Goal: Navigation & Orientation: Understand site structure

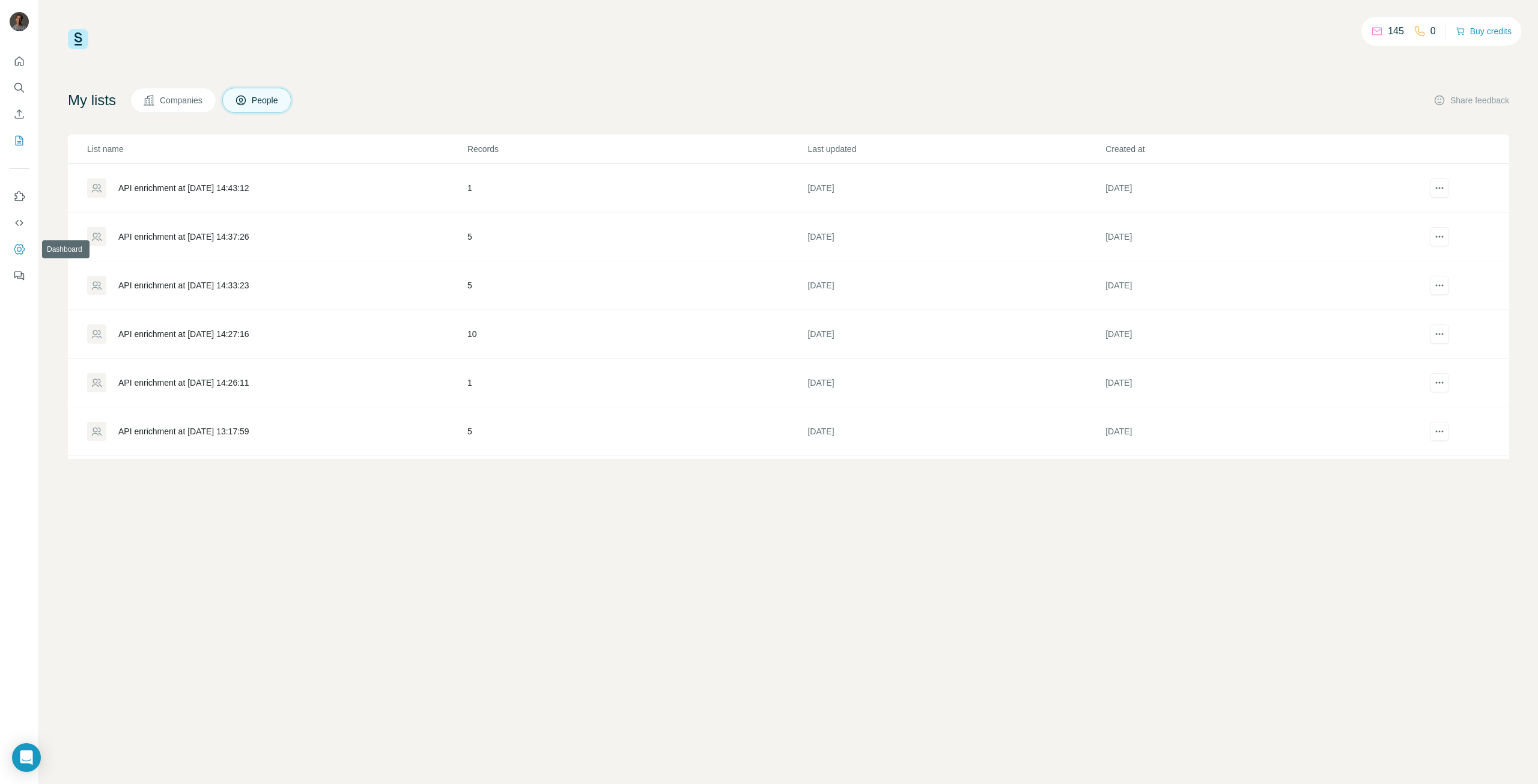
click at [16, 241] on button "Dashboard" at bounding box center [19, 249] width 20 height 22
click at [18, 58] on icon "Quick start" at bounding box center [19, 60] width 9 height 9
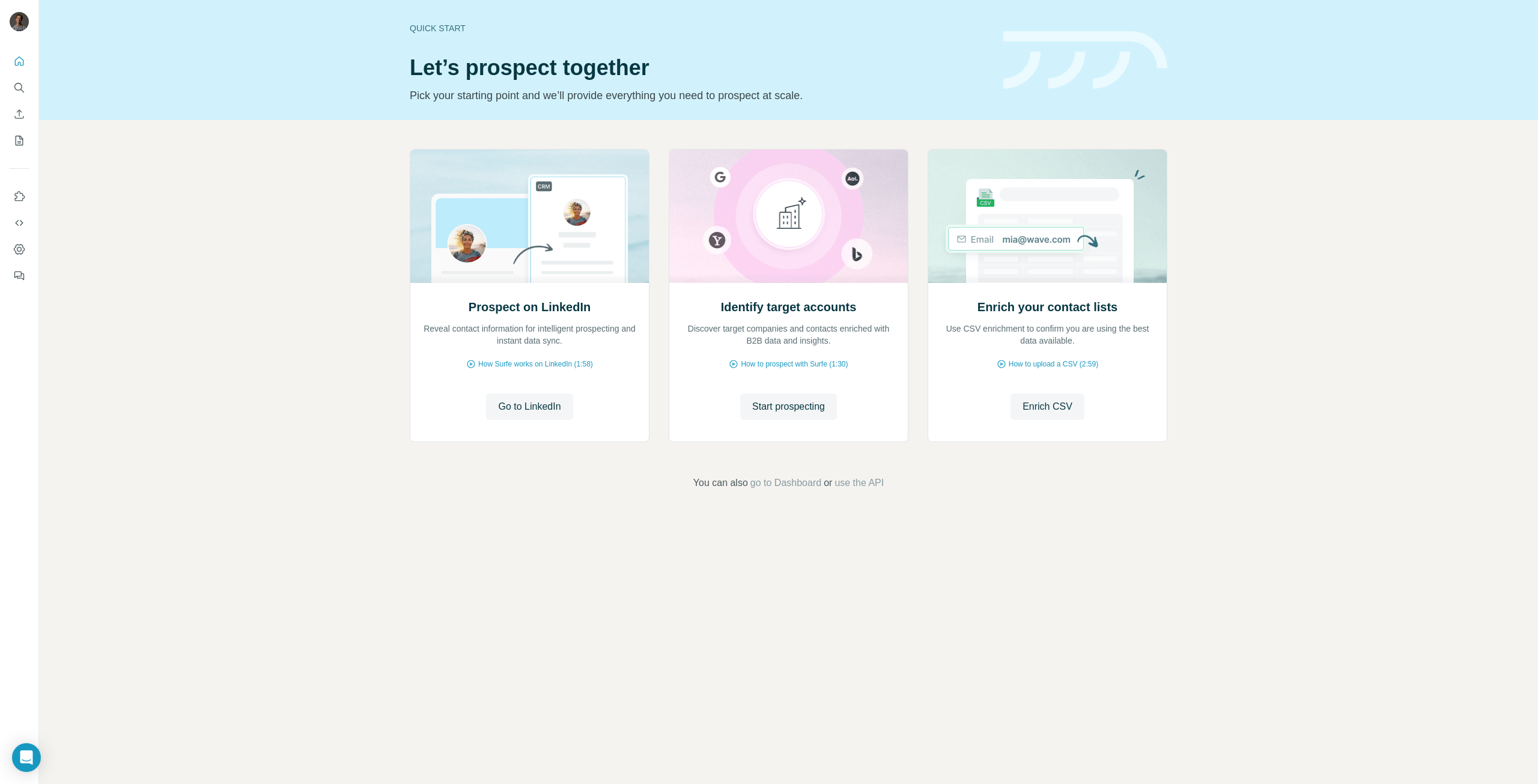
click at [7, 89] on div at bounding box center [19, 165] width 38 height 243
click at [22, 82] on icon "Search" at bounding box center [19, 87] width 12 height 12
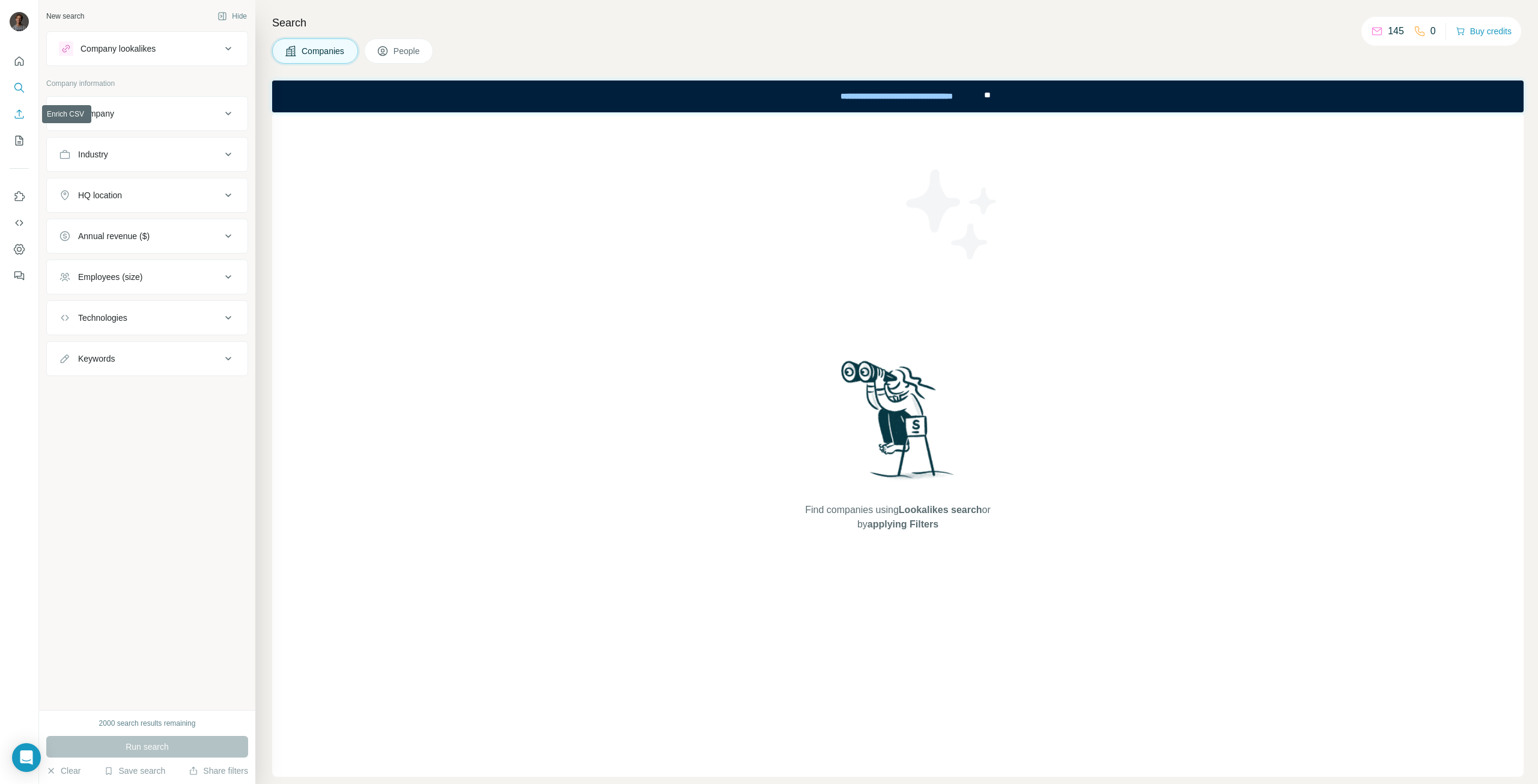
click at [17, 113] on icon "Enrich CSV" at bounding box center [19, 114] width 12 height 12
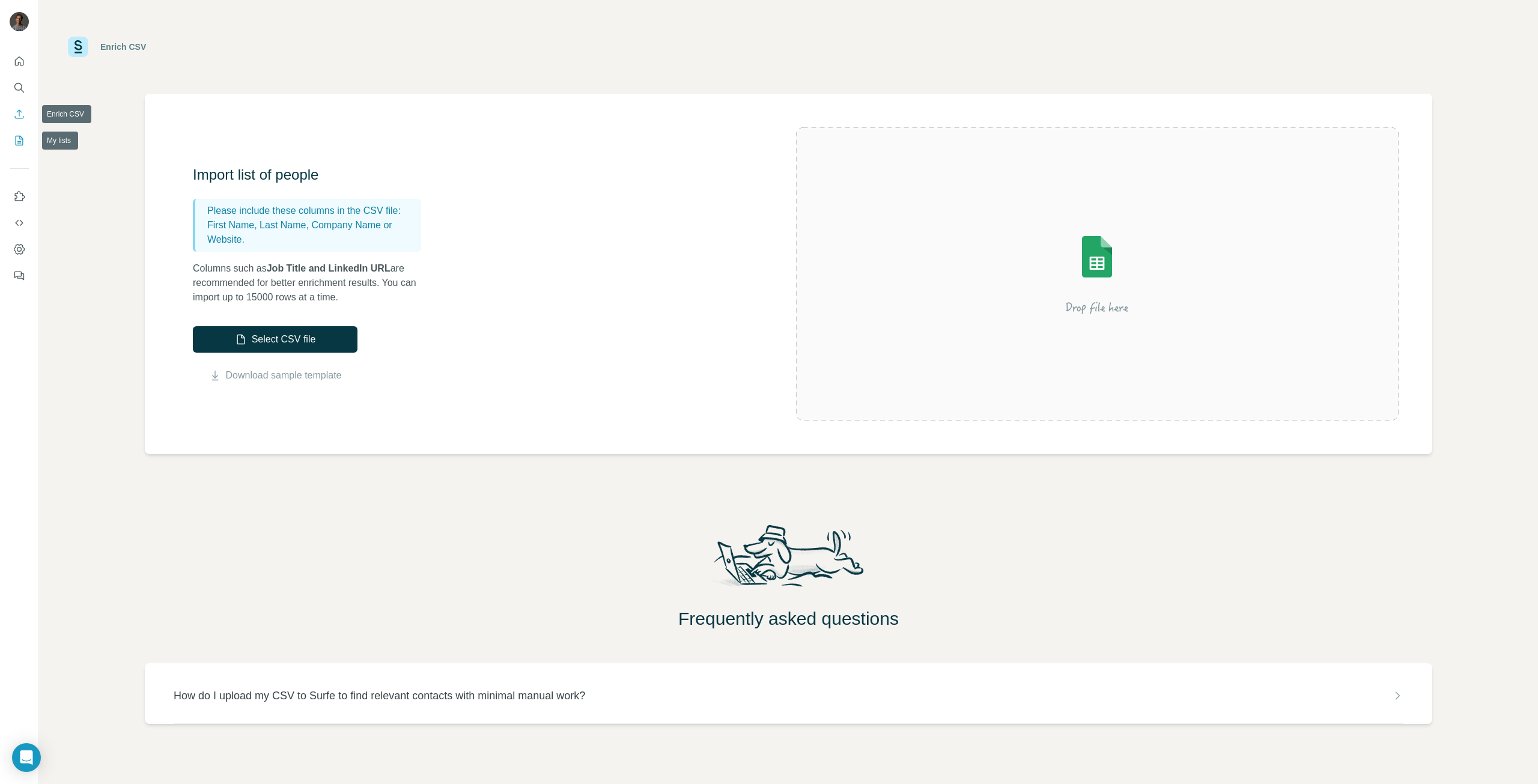
click at [16, 132] on button "My lists" at bounding box center [19, 140] width 20 height 22
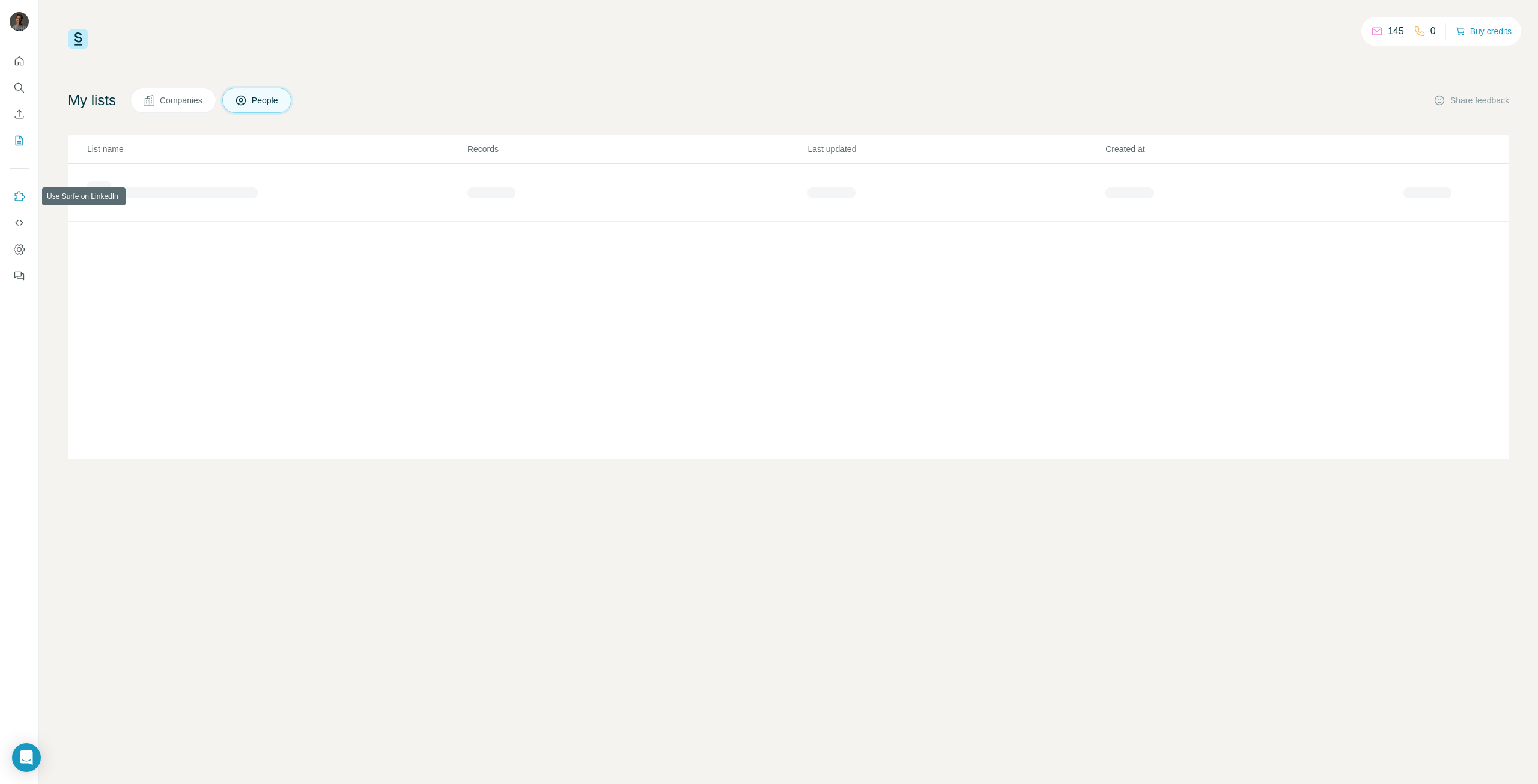
click at [21, 201] on icon "Use Surfe on LinkedIn" at bounding box center [19, 196] width 12 height 12
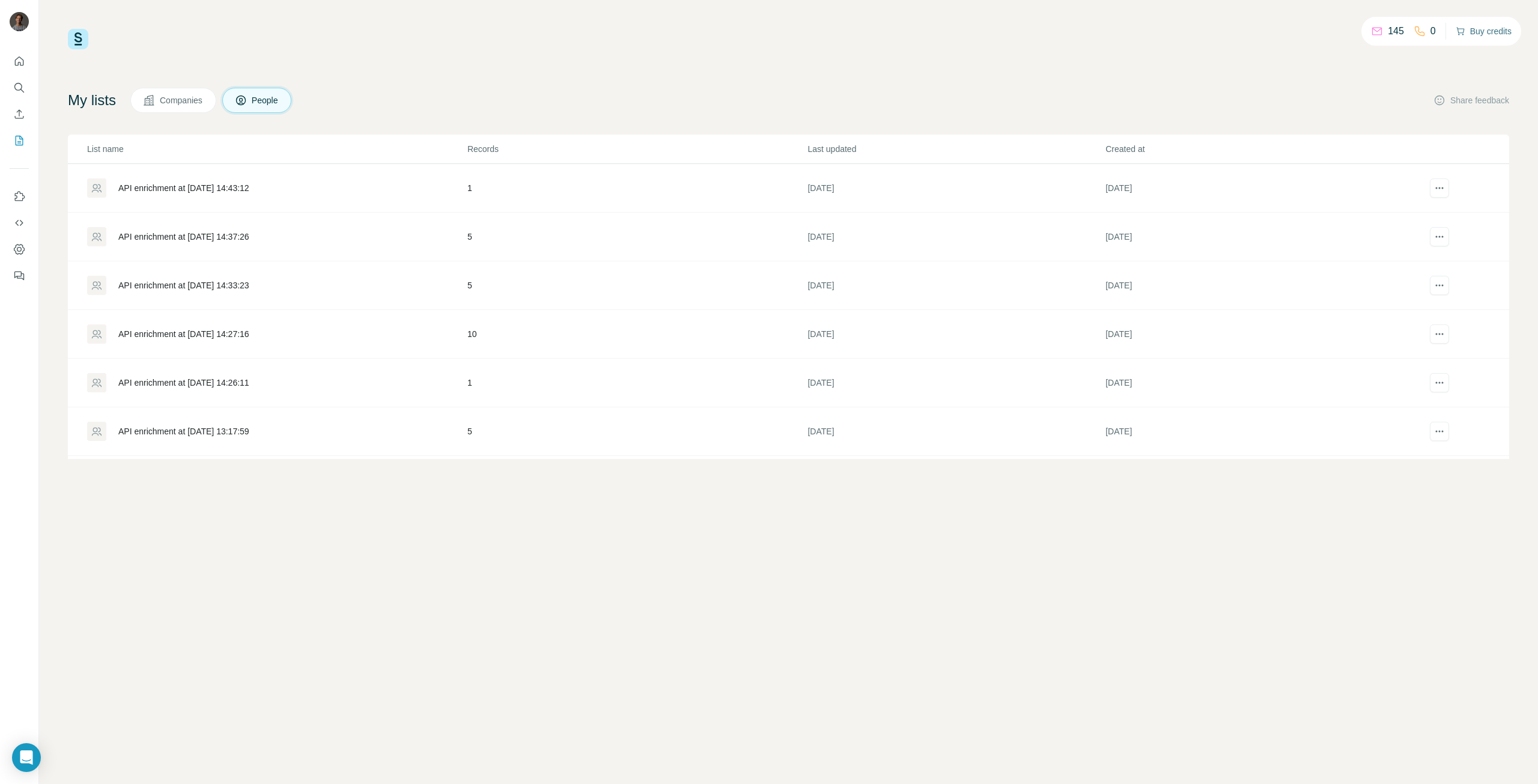
click at [1489, 32] on button "Buy credits" at bounding box center [1483, 31] width 56 height 16
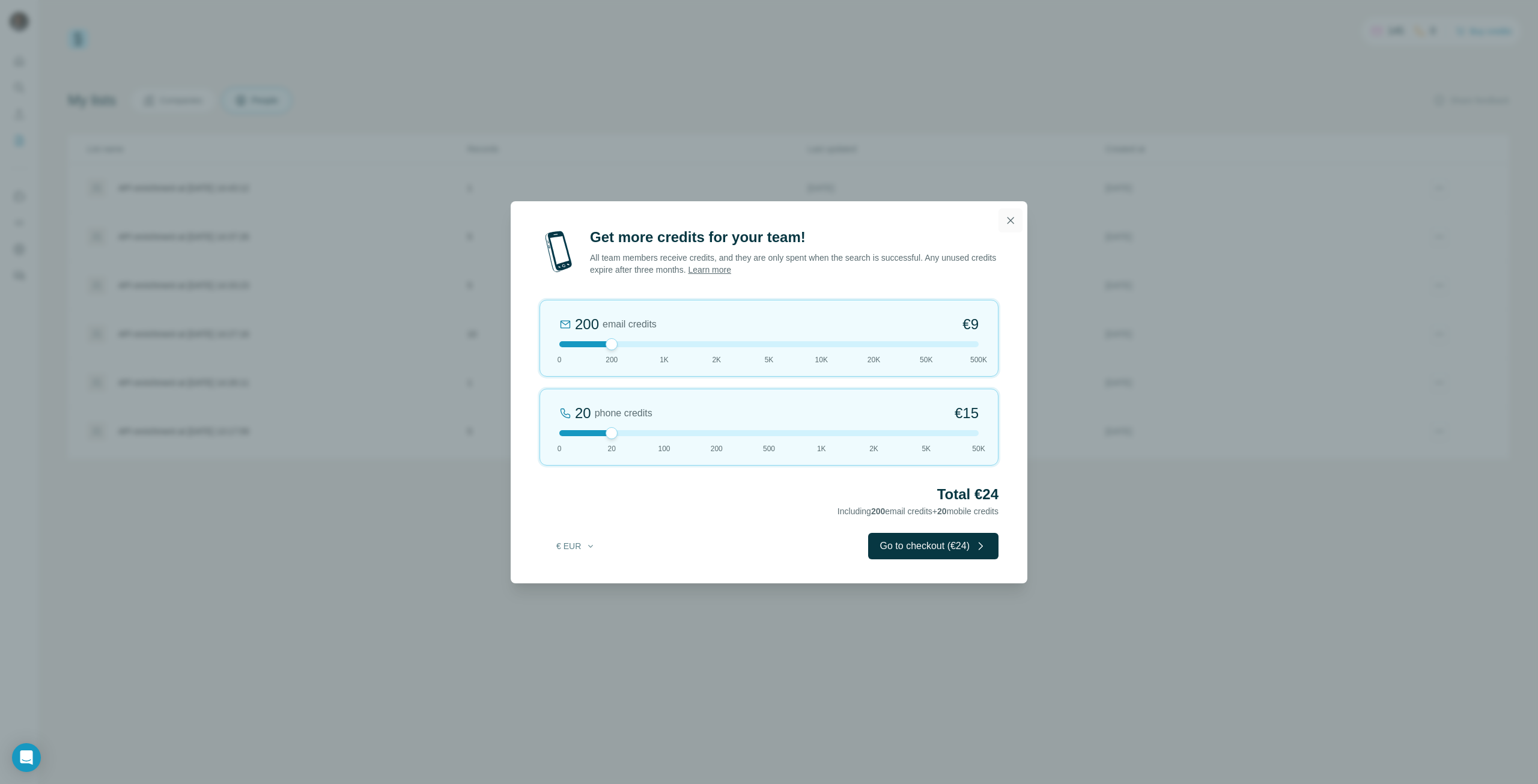
click at [1009, 220] on icon "button" at bounding box center [1010, 220] width 12 height 12
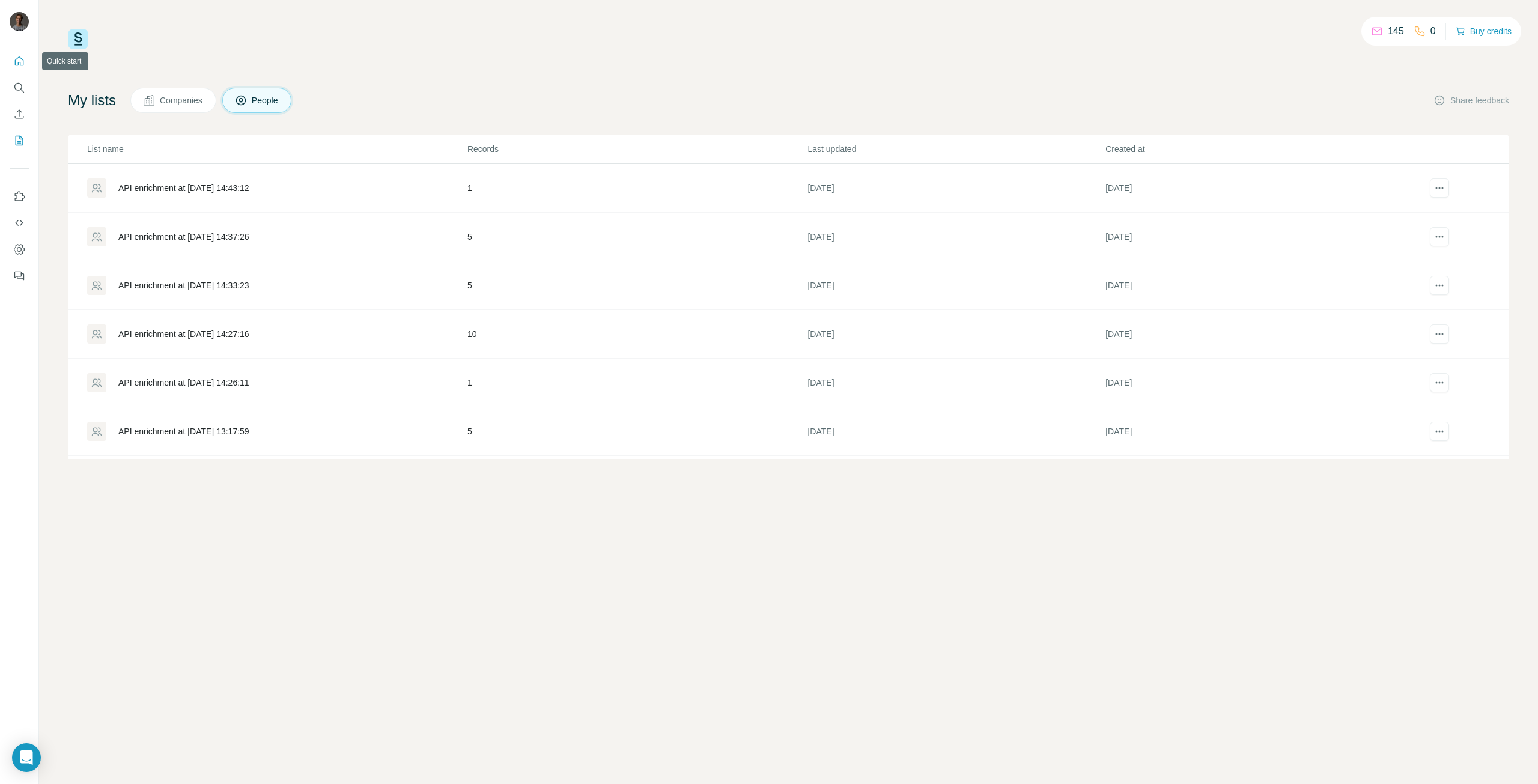
click at [12, 53] on button "Quick start" at bounding box center [19, 61] width 20 height 22
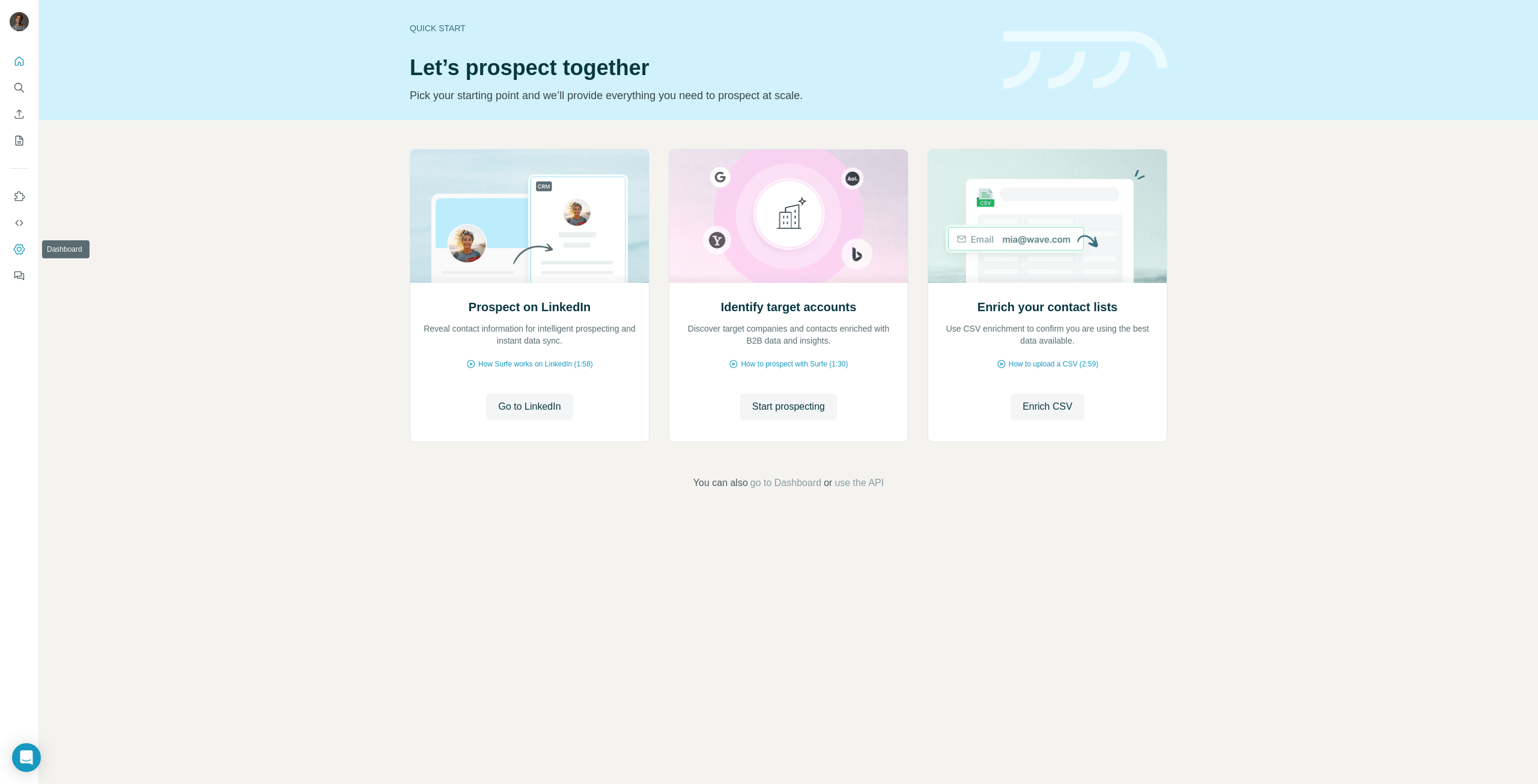
click at [12, 245] on button "Dashboard" at bounding box center [19, 249] width 20 height 22
